Goal: Task Accomplishment & Management: Use online tool/utility

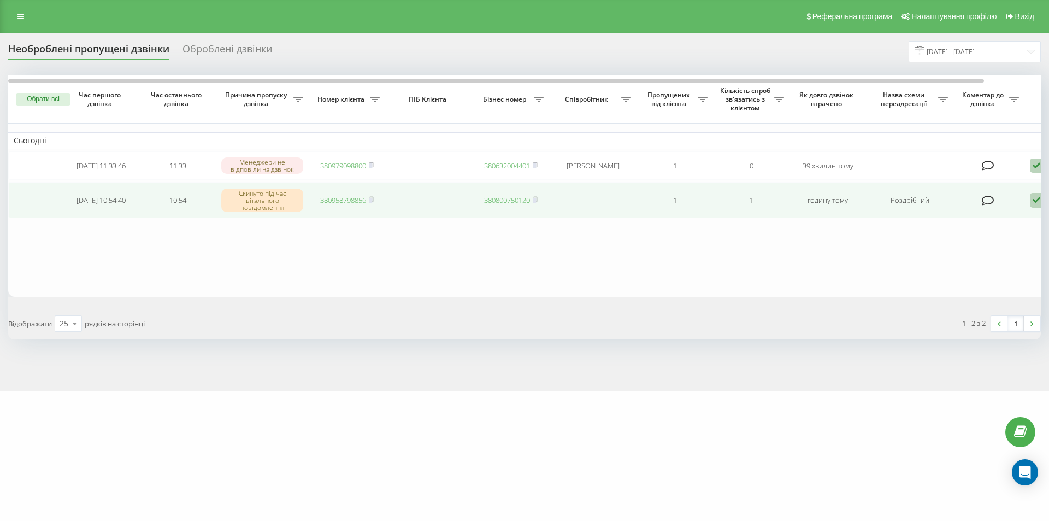
click at [337, 201] on link "380958798856" at bounding box center [343, 200] width 46 height 10
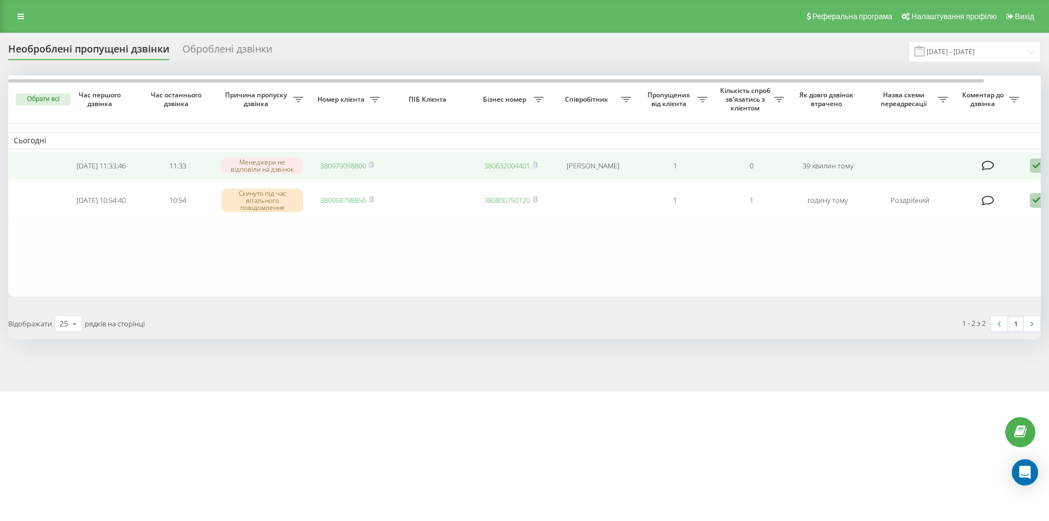
click at [344, 165] on link "380979098800" at bounding box center [343, 166] width 46 height 10
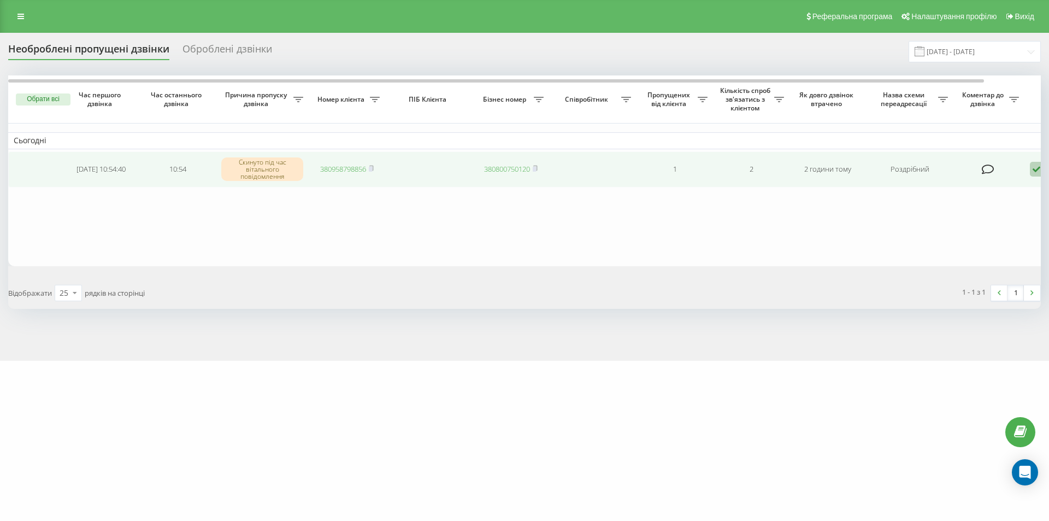
click at [1040, 165] on icon at bounding box center [1036, 169] width 13 height 15
click at [933, 210] on span "Зв'язався з клієнтом за допомогою іншого каналу" at bounding box center [990, 206] width 187 height 10
